Goal: Task Accomplishment & Management: Manage account settings

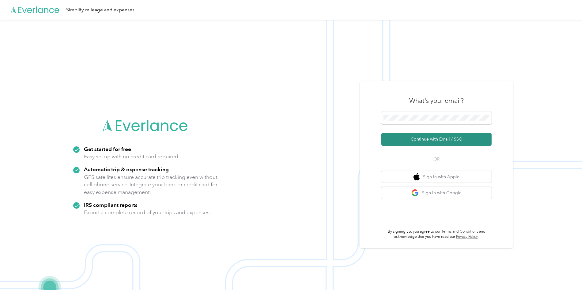
click at [462, 137] on button "Continue with Email / SSO" at bounding box center [436, 139] width 110 height 13
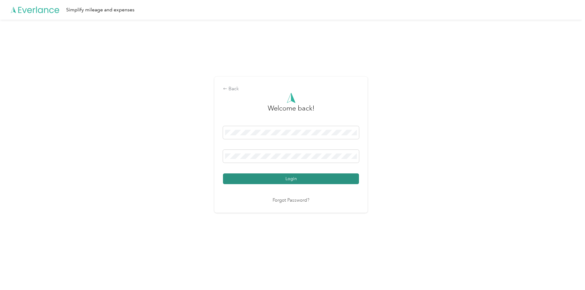
click at [304, 180] on button "Login" at bounding box center [291, 178] width 136 height 11
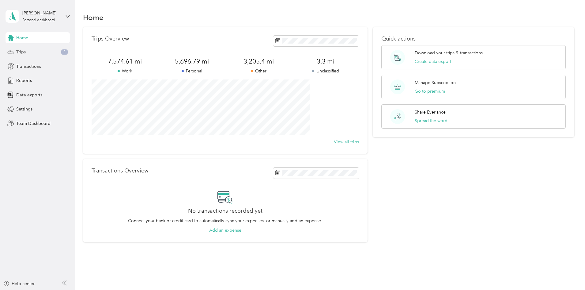
click at [44, 49] on div "Trips 2" at bounding box center [38, 52] width 64 height 11
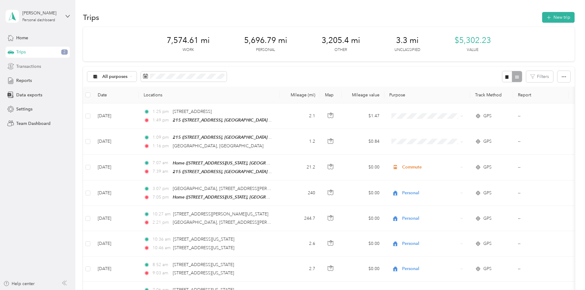
click at [42, 66] on div "Transactions" at bounding box center [38, 66] width 64 height 11
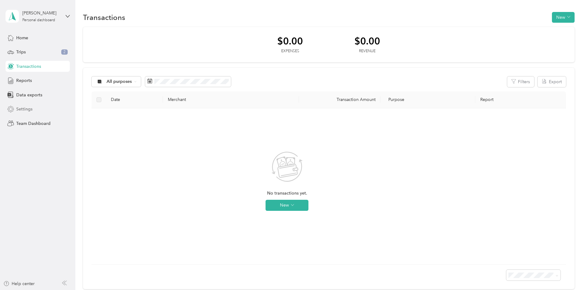
click at [42, 114] on div "Settings" at bounding box center [38, 109] width 64 height 11
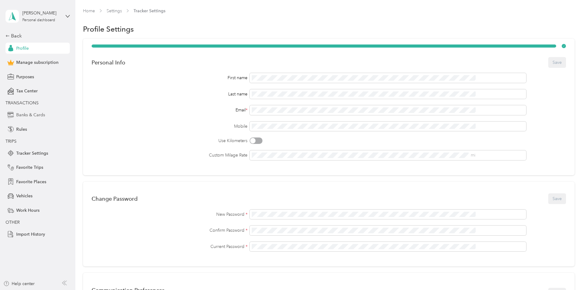
click at [45, 114] on div "Banks & Cards" at bounding box center [38, 114] width 64 height 11
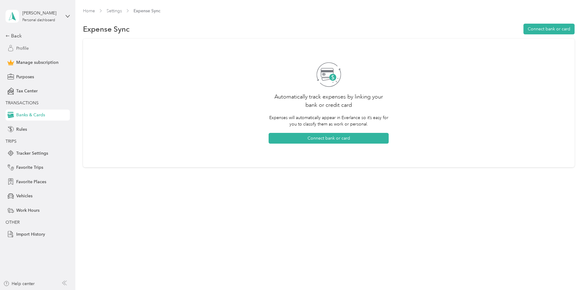
click at [36, 49] on div "Profile" at bounding box center [38, 48] width 64 height 11
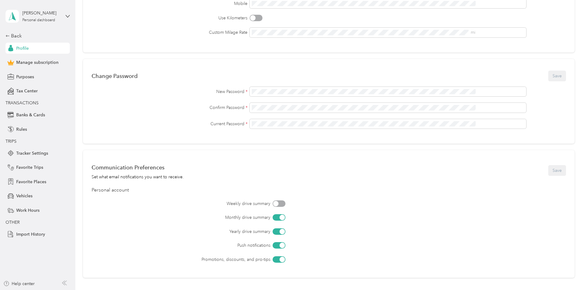
scroll to position [180, 0]
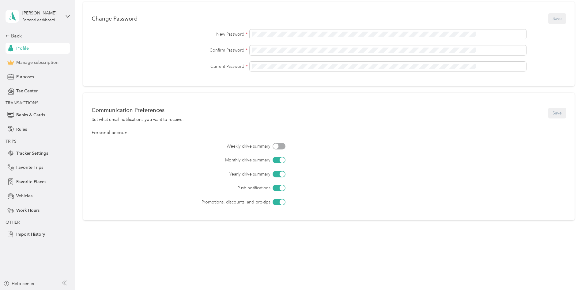
click at [48, 67] on div "Manage subscription" at bounding box center [38, 62] width 64 height 11
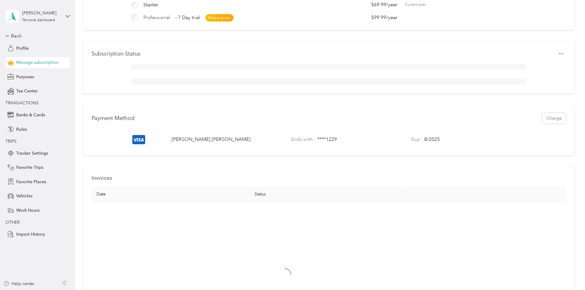
scroll to position [88, 0]
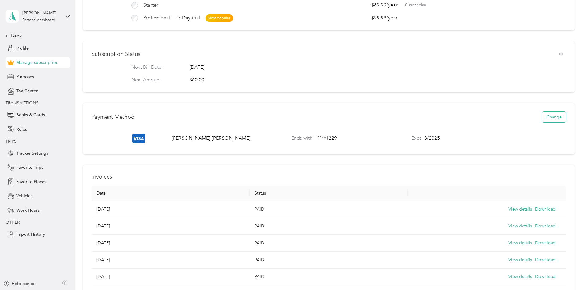
click at [542, 122] on button "Change" at bounding box center [554, 117] width 24 height 11
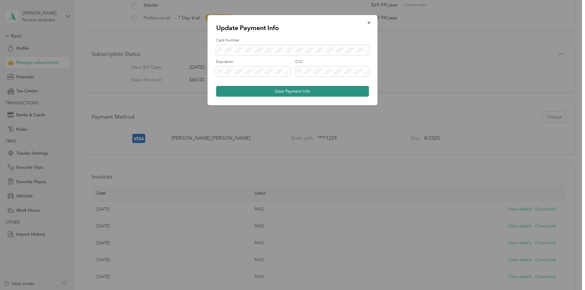
click at [324, 89] on button "Save Payment Info" at bounding box center [292, 91] width 153 height 11
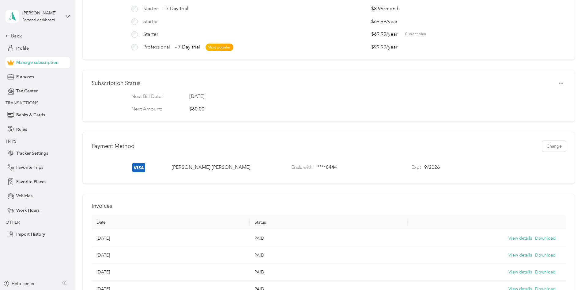
scroll to position [0, 0]
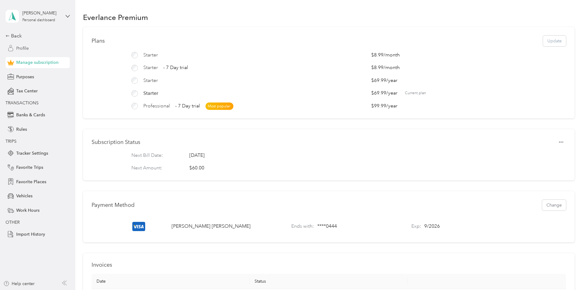
click at [20, 48] on span "Profile" at bounding box center [22, 48] width 13 height 6
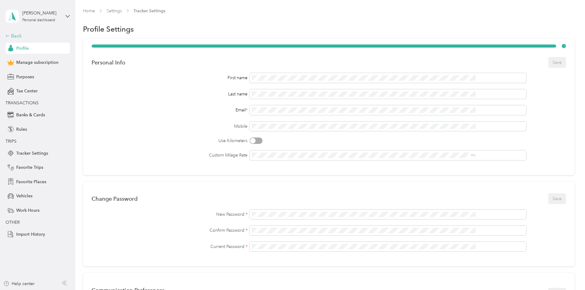
click at [32, 37] on div "Back" at bounding box center [36, 35] width 61 height 7
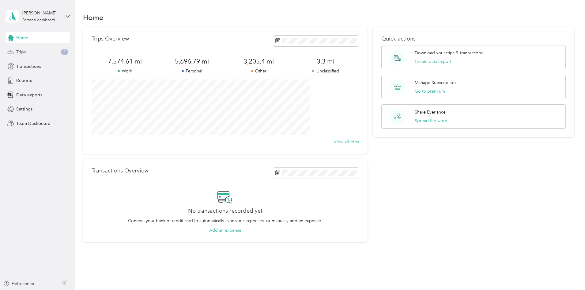
click at [34, 49] on div "Trips 2" at bounding box center [38, 52] width 64 height 11
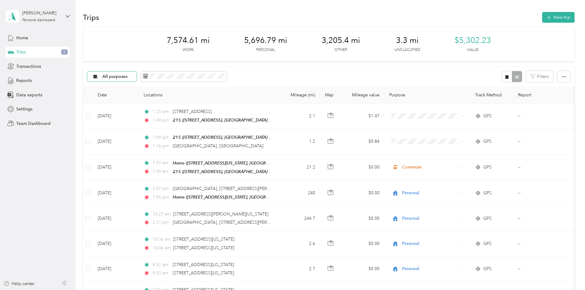
click at [137, 80] on div "All purposes" at bounding box center [112, 76] width 50 height 10
click at [162, 97] on span "Unclassified" at bounding box center [161, 98] width 36 height 6
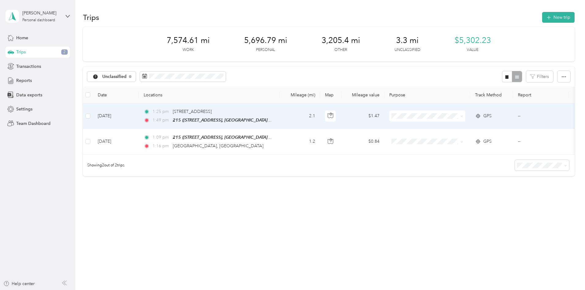
click at [93, 114] on td at bounding box center [88, 115] width 10 height 25
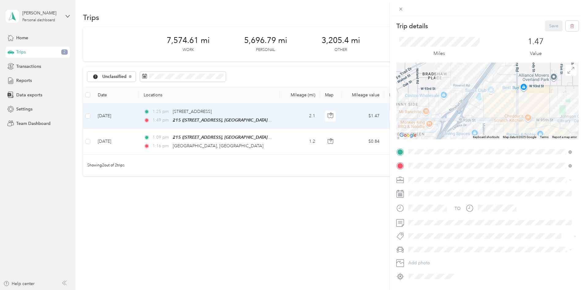
click at [131, 97] on div "Trip details Save This trip cannot be edited because it is either under review,…" at bounding box center [292, 145] width 585 height 290
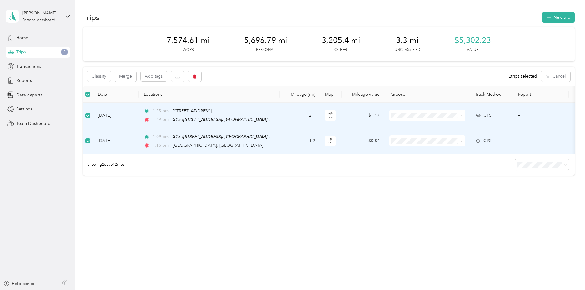
click at [467, 125] on span "Work" at bounding box center [474, 126] width 57 height 6
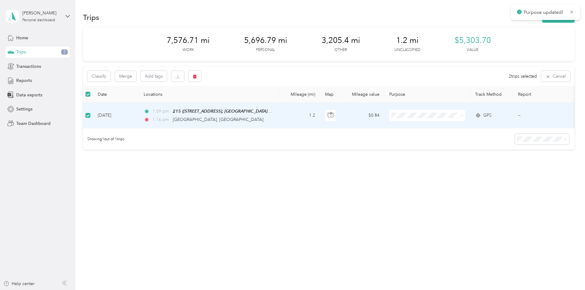
click at [467, 140] on div "Showing 1 out of 1 trips" at bounding box center [329, 138] width 492 height 21
click at [460, 127] on span "Work" at bounding box center [474, 125] width 57 height 6
